Goal: Task Accomplishment & Management: Use online tool/utility

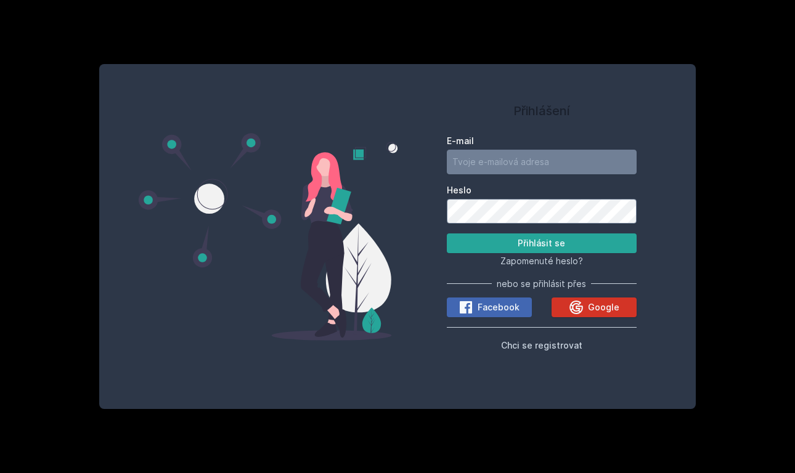
click at [581, 312] on icon at bounding box center [576, 307] width 14 height 14
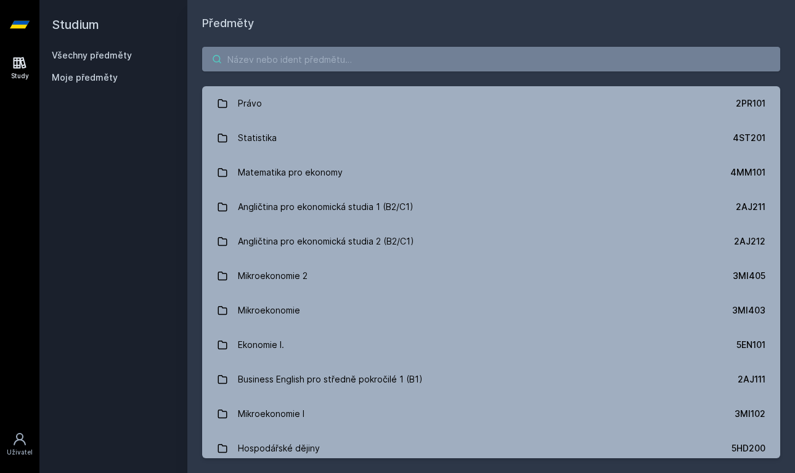
click at [292, 56] on input "search" at bounding box center [491, 59] width 578 height 25
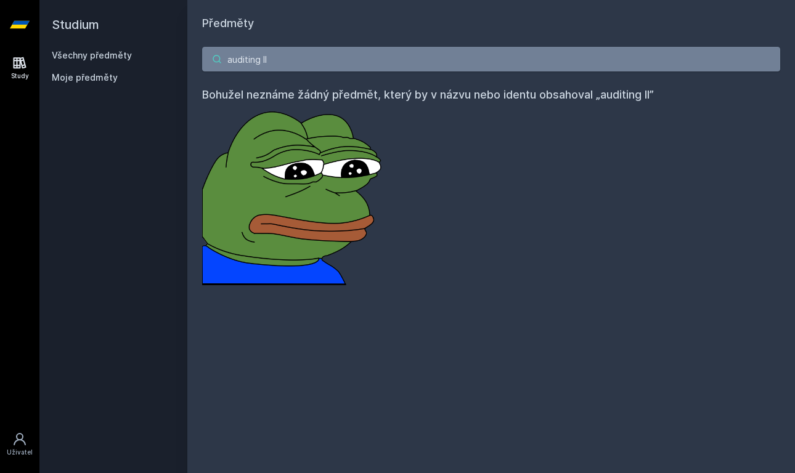
paste input "1FU506"
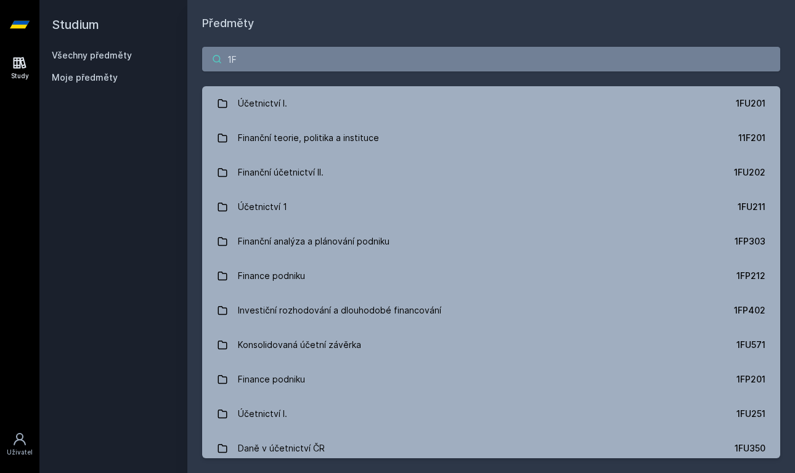
type input "1"
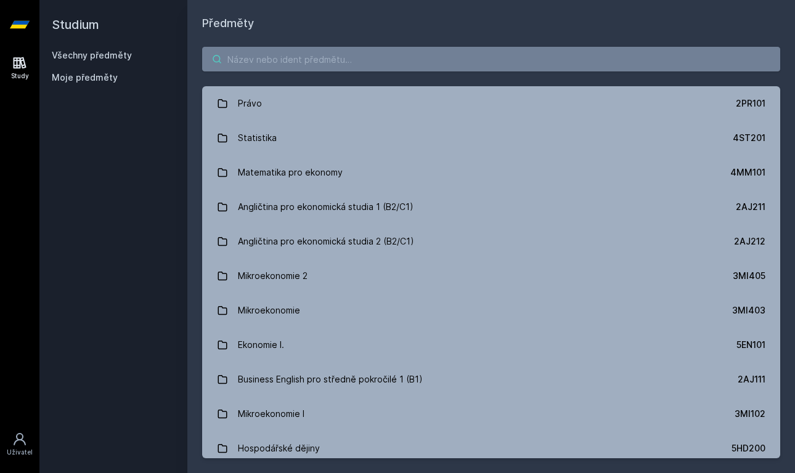
paste input "1FU506"
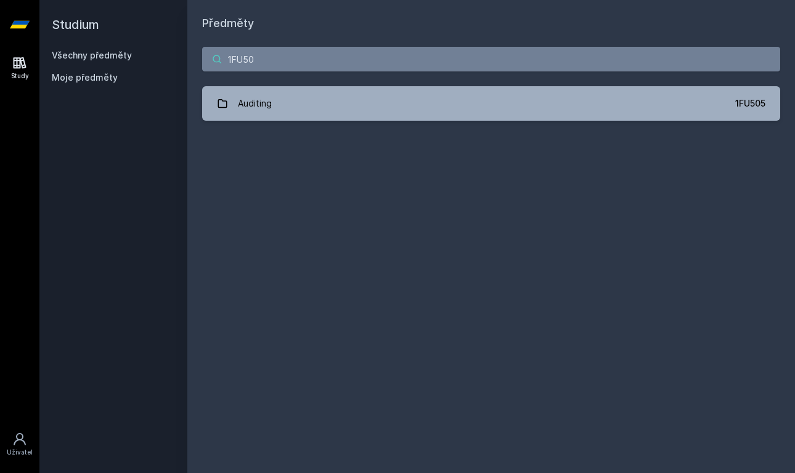
type input "1FU50"
click at [356, 121] on div "1FU50 Auditing 1FU505 Jejda, něco se pokazilo." at bounding box center [490, 84] width 607 height 104
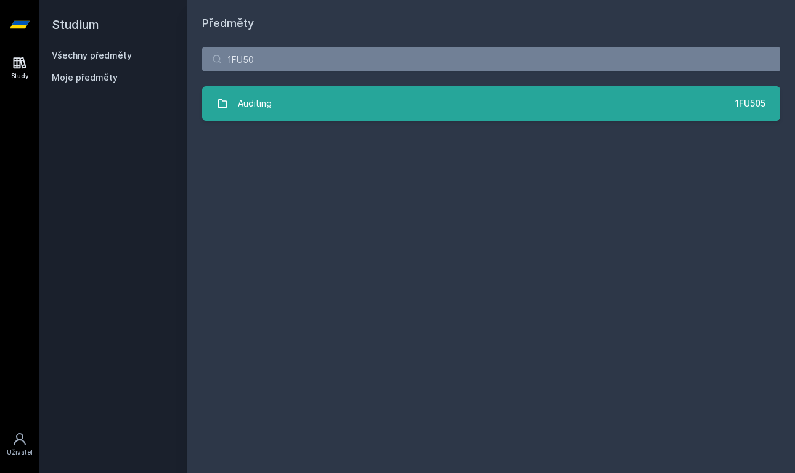
click at [339, 100] on link "Auditing 1FU505" at bounding box center [491, 103] width 578 height 35
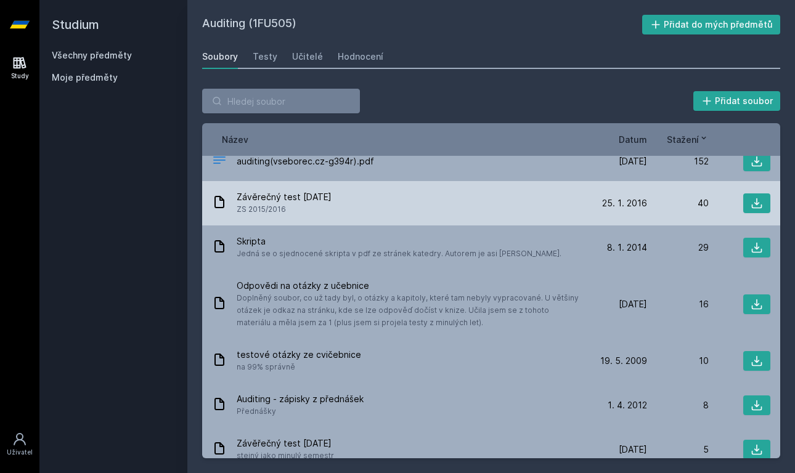
scroll to position [30, 0]
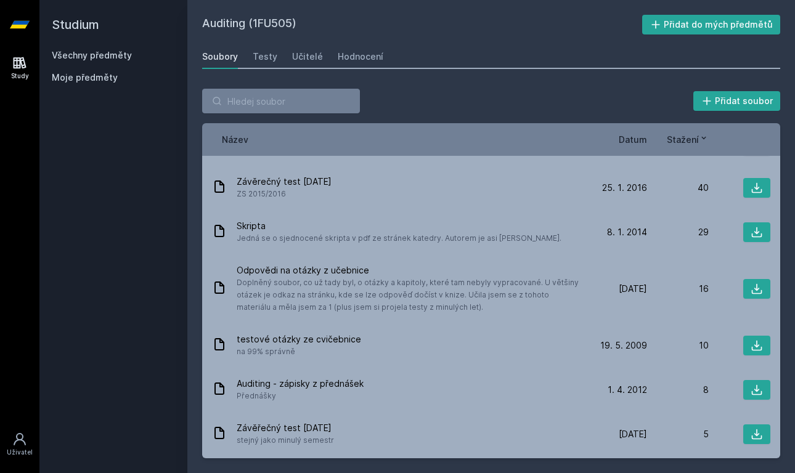
click at [381, 1] on div "Auditing (1FU505) Přidat do mých předmětů Soubory Testy Učitelé Hodnocení Přida…" at bounding box center [490, 236] width 607 height 473
